Goal: Information Seeking & Learning: Learn about a topic

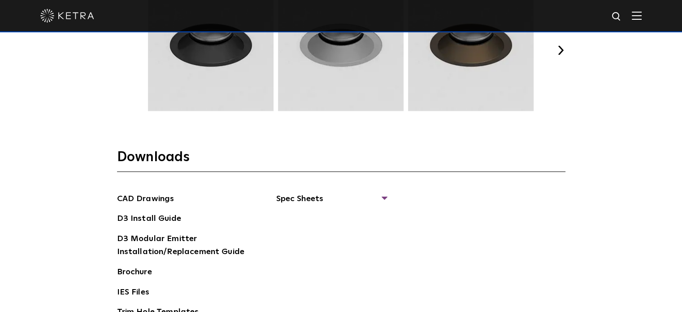
scroll to position [1305, 0]
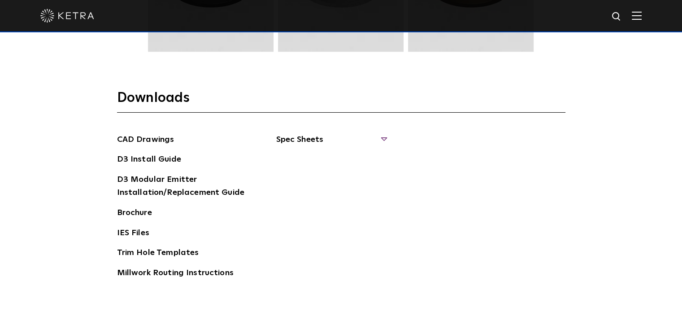
click at [308, 145] on span "Spec Sheets" at bounding box center [331, 143] width 110 height 20
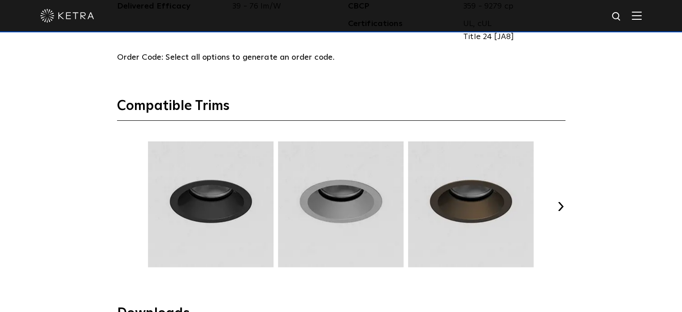
scroll to position [1073, 0]
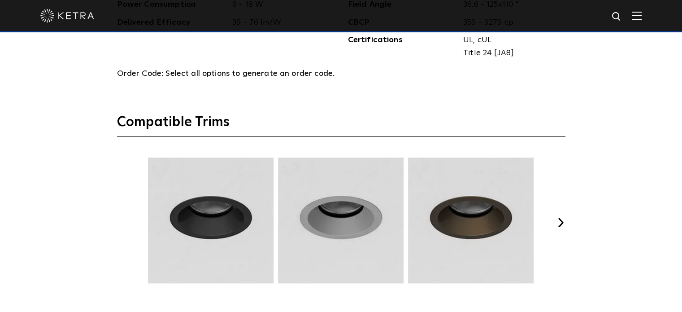
click at [563, 220] on button "Next" at bounding box center [561, 222] width 9 height 9
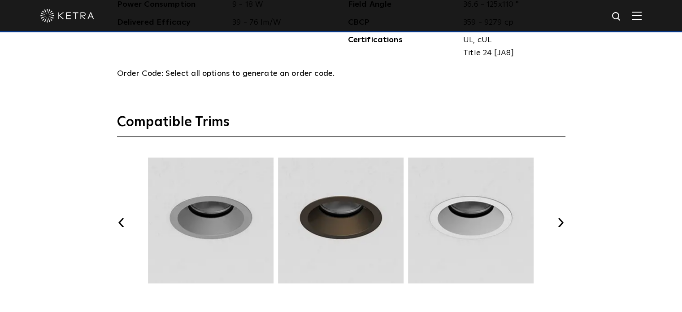
click at [562, 220] on button "Next" at bounding box center [561, 222] width 9 height 9
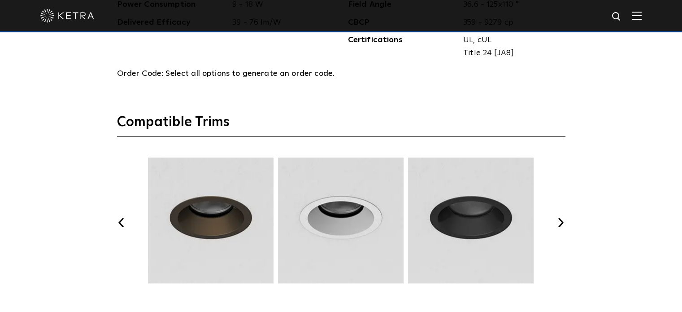
click at [563, 220] on button "Next" at bounding box center [561, 222] width 9 height 9
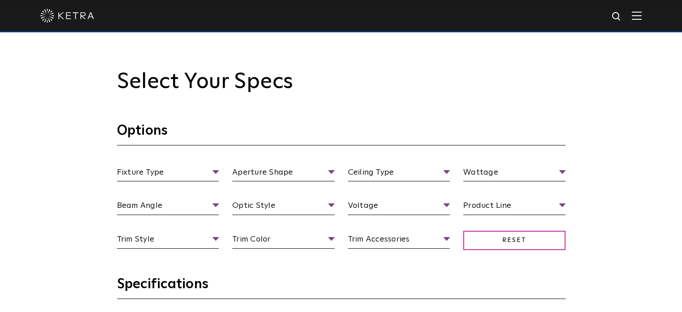
scroll to position [724, 0]
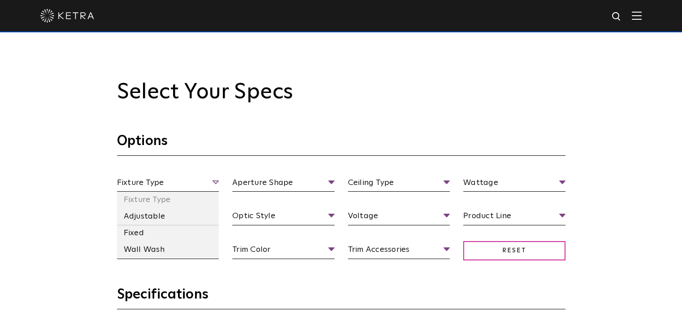
click at [146, 181] on span "Fixture Type" at bounding box center [168, 184] width 102 height 16
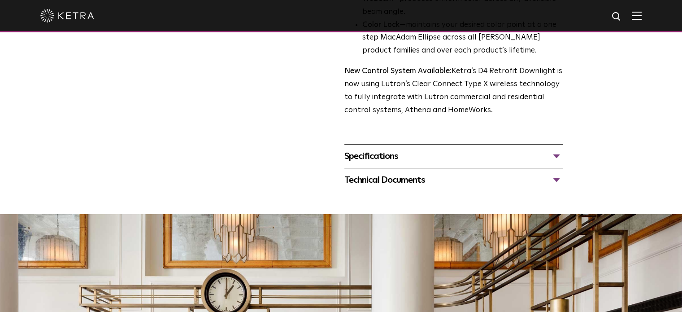
scroll to position [376, 0]
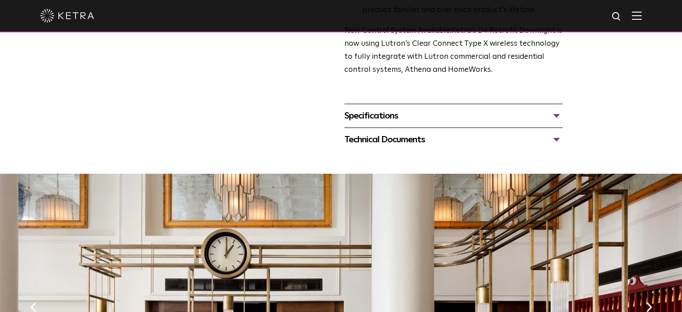
click at [355, 140] on div "Technical Documents" at bounding box center [454, 139] width 218 height 14
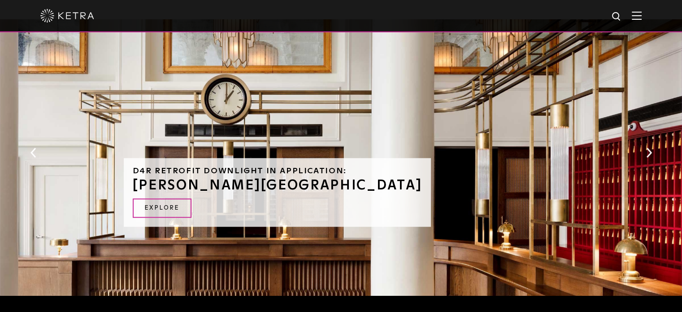
scroll to position [650, 0]
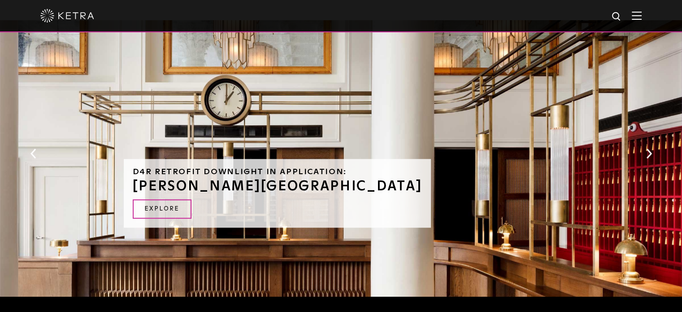
click at [650, 148] on button "Next" at bounding box center [649, 154] width 9 height 12
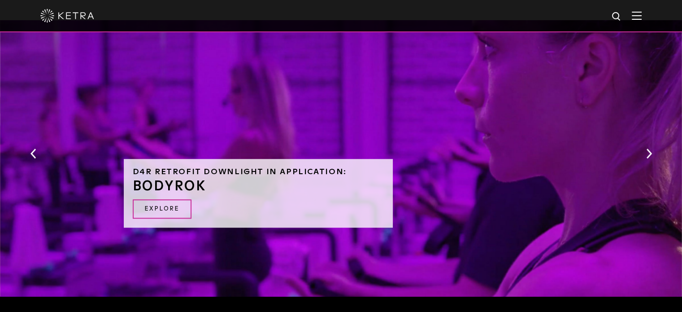
click at [650, 148] on button "Next" at bounding box center [649, 154] width 9 height 12
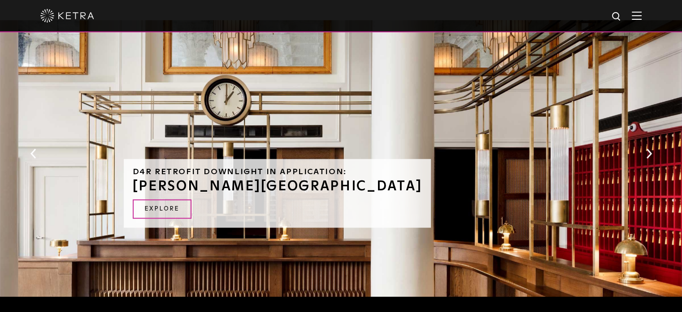
click at [650, 148] on button "Next" at bounding box center [649, 154] width 9 height 12
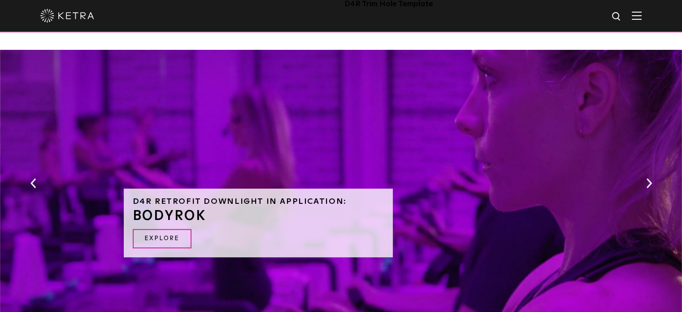
scroll to position [513, 0]
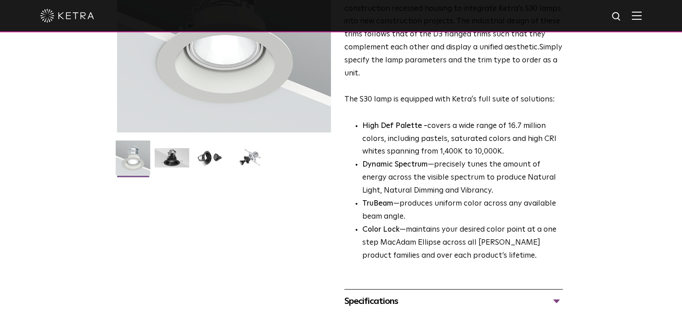
scroll to position [163, 0]
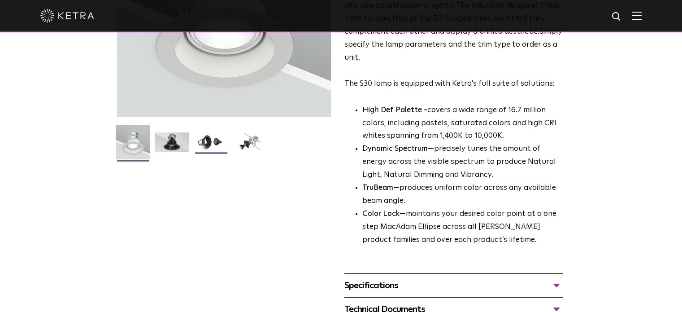
click at [201, 143] on img at bounding box center [211, 145] width 35 height 26
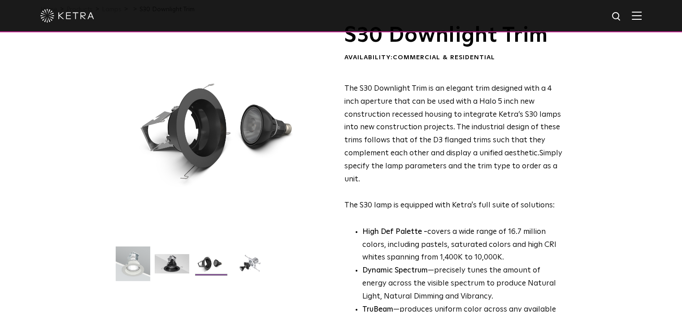
scroll to position [63, 0]
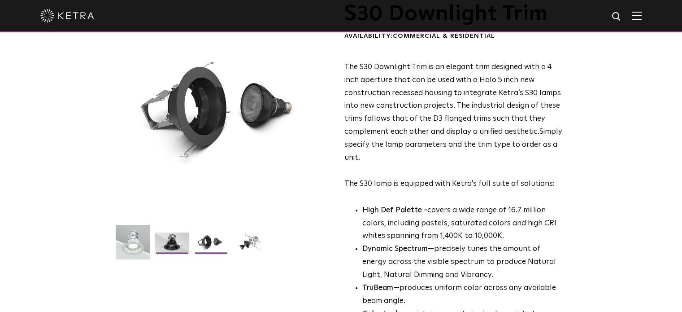
click at [174, 253] on li at bounding box center [172, 245] width 37 height 26
click at [249, 251] on img at bounding box center [250, 245] width 35 height 26
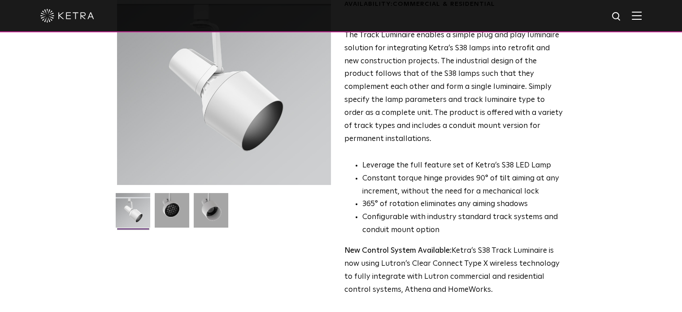
scroll to position [95, 0]
click at [165, 214] on img at bounding box center [172, 212] width 35 height 41
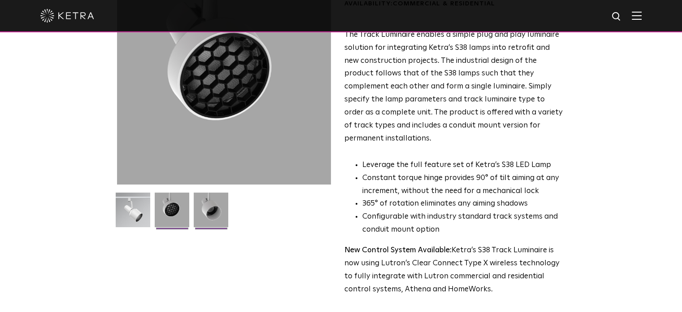
click at [219, 219] on img at bounding box center [211, 212] width 35 height 41
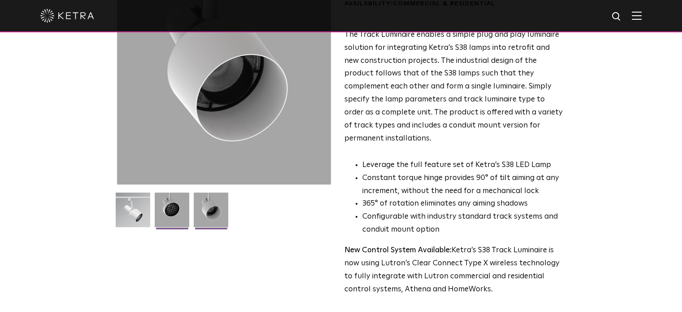
click at [178, 217] on img at bounding box center [172, 212] width 35 height 41
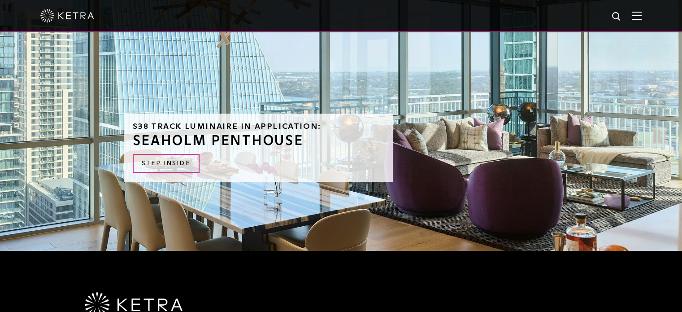
scroll to position [820, 0]
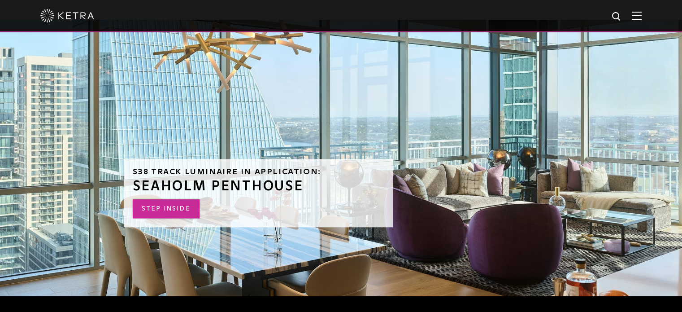
click at [187, 199] on link "STEP INSIDE" at bounding box center [166, 208] width 67 height 19
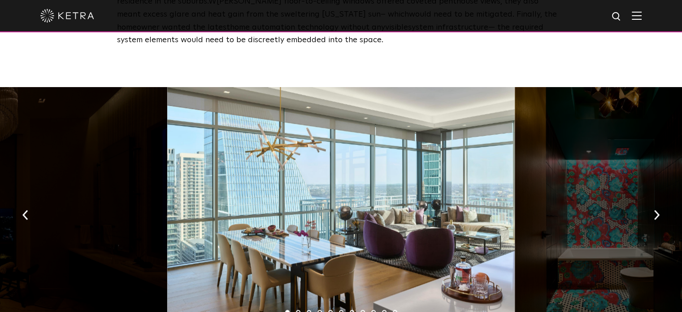
scroll to position [1284, 0]
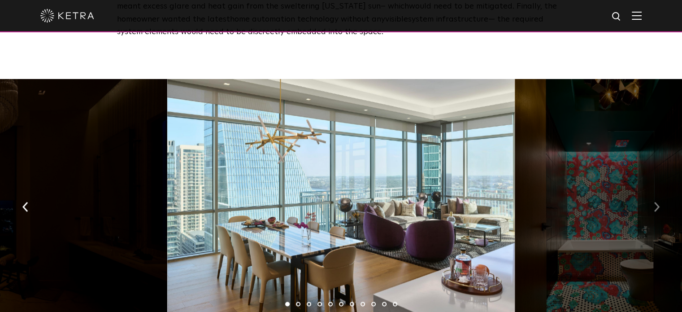
click at [662, 193] on button "button" at bounding box center [656, 206] width 19 height 31
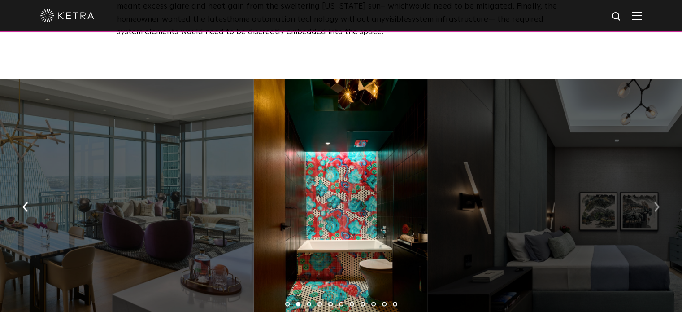
click at [662, 193] on button "button" at bounding box center [656, 206] width 19 height 31
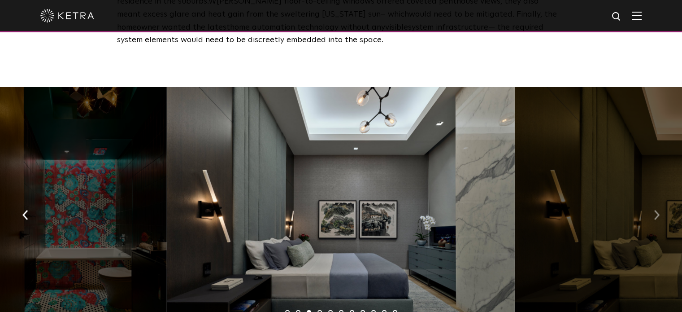
scroll to position [1276, 0]
click at [662, 199] on button "button" at bounding box center [656, 214] width 19 height 31
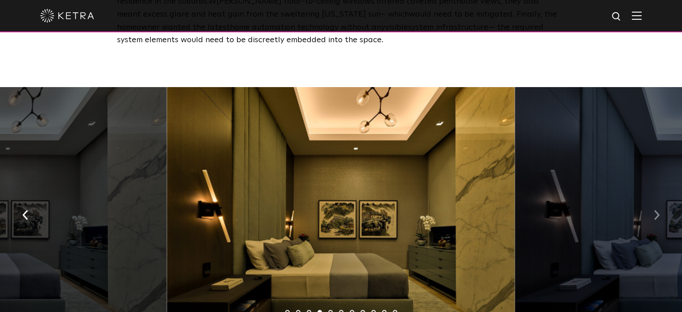
click at [661, 199] on button "button" at bounding box center [656, 214] width 19 height 31
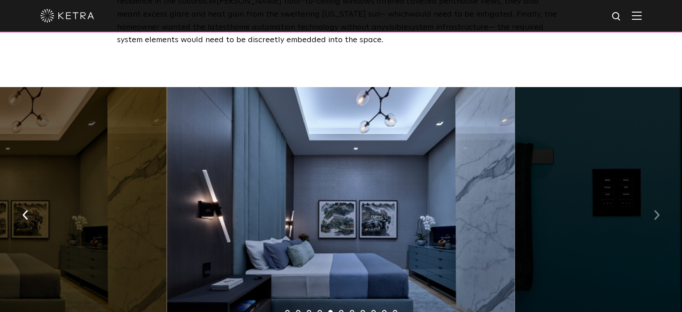
click at [647, 199] on button "button" at bounding box center [656, 214] width 19 height 31
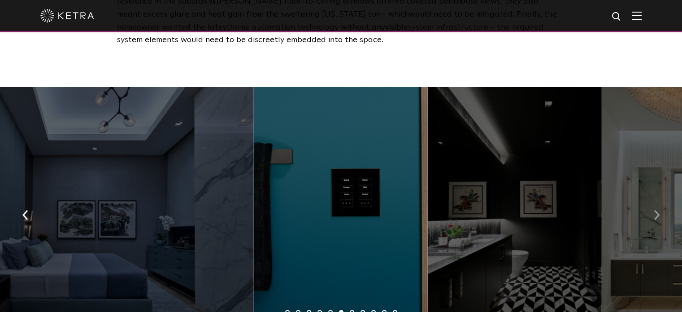
click at [662, 204] on button "button" at bounding box center [656, 214] width 19 height 31
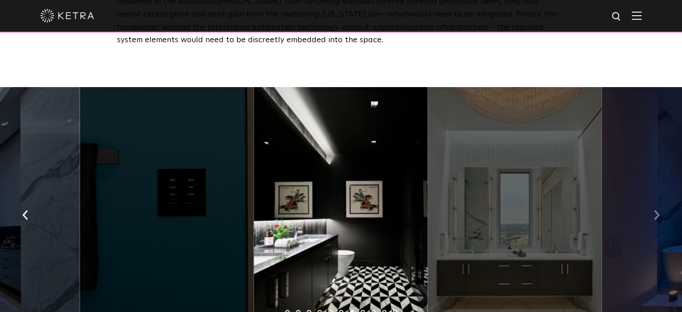
click at [662, 204] on button "button" at bounding box center [656, 214] width 19 height 31
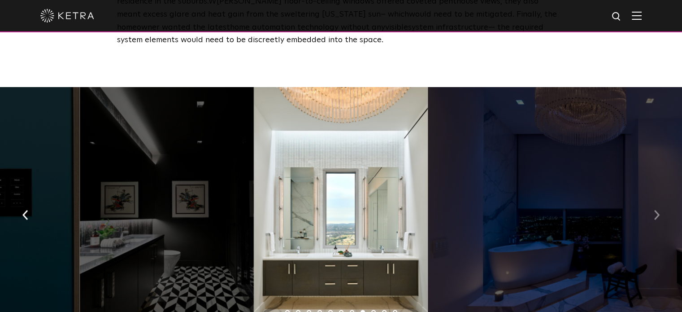
click at [662, 204] on button "button" at bounding box center [656, 214] width 19 height 31
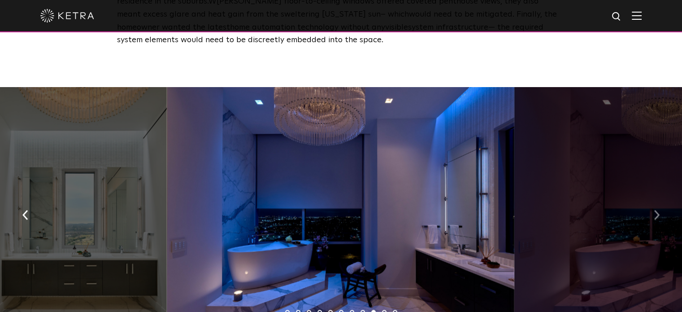
click at [662, 204] on button "button" at bounding box center [656, 214] width 19 height 31
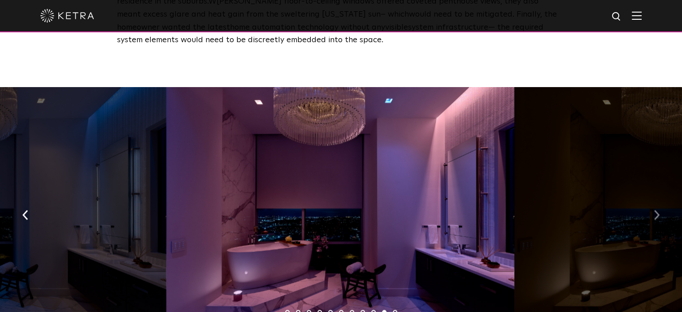
click at [662, 204] on button "button" at bounding box center [656, 214] width 19 height 31
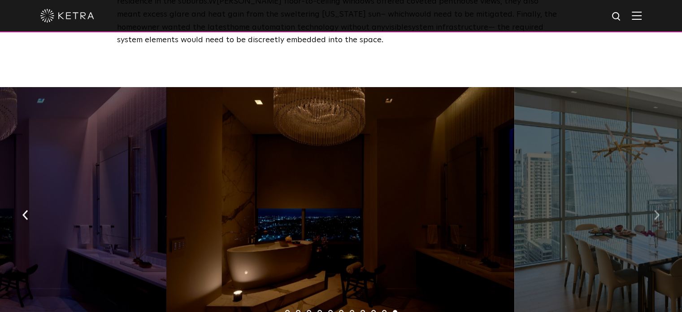
click at [662, 204] on button "button" at bounding box center [656, 214] width 19 height 31
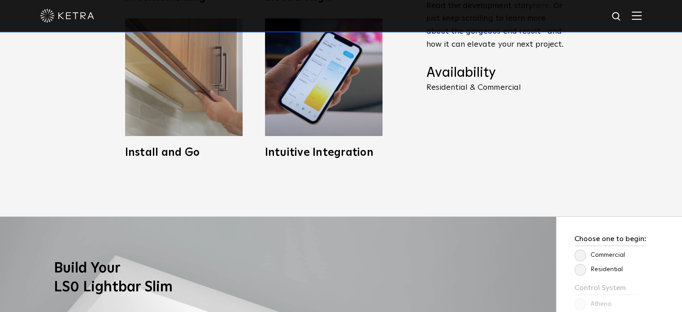
scroll to position [693, 0]
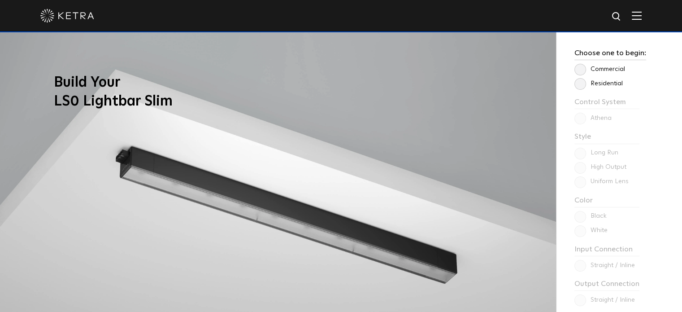
click at [581, 87] on label "Residential" at bounding box center [599, 84] width 48 height 8
click at [0, 0] on input "Residential" at bounding box center [0, 0] width 0 height 0
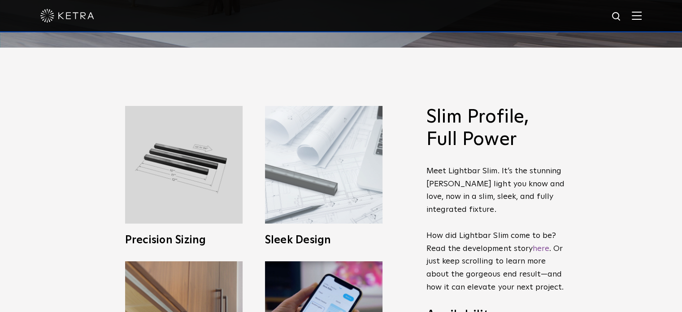
scroll to position [269, 0]
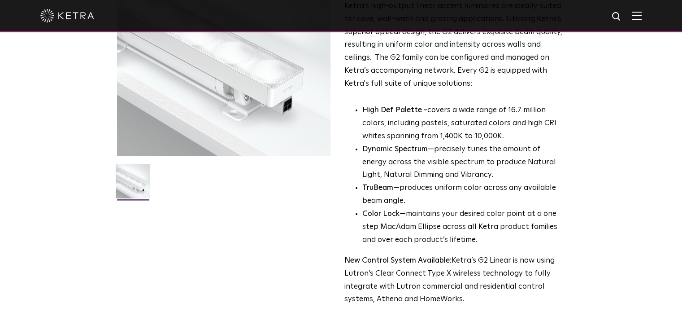
scroll to position [135, 0]
